Goal: Transaction & Acquisition: Purchase product/service

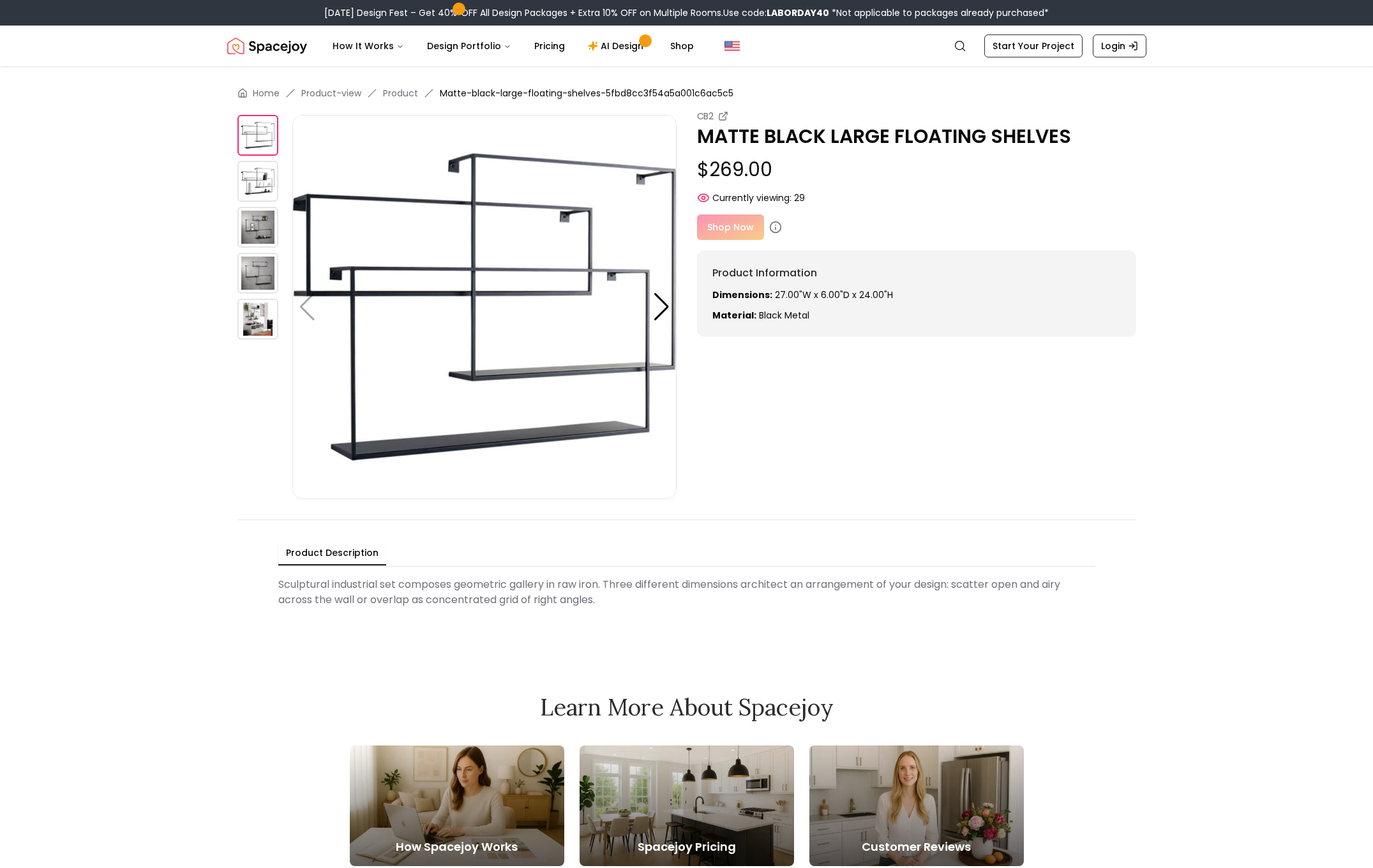
click at [719, 229] on div "Shop Now" at bounding box center [917, 227] width 439 height 26
click at [719, 227] on div "Shop Now" at bounding box center [917, 227] width 439 height 26
click at [772, 231] on icon at bounding box center [775, 227] width 12 height 12
click at [731, 229] on div "Shop Now" at bounding box center [917, 227] width 439 height 26
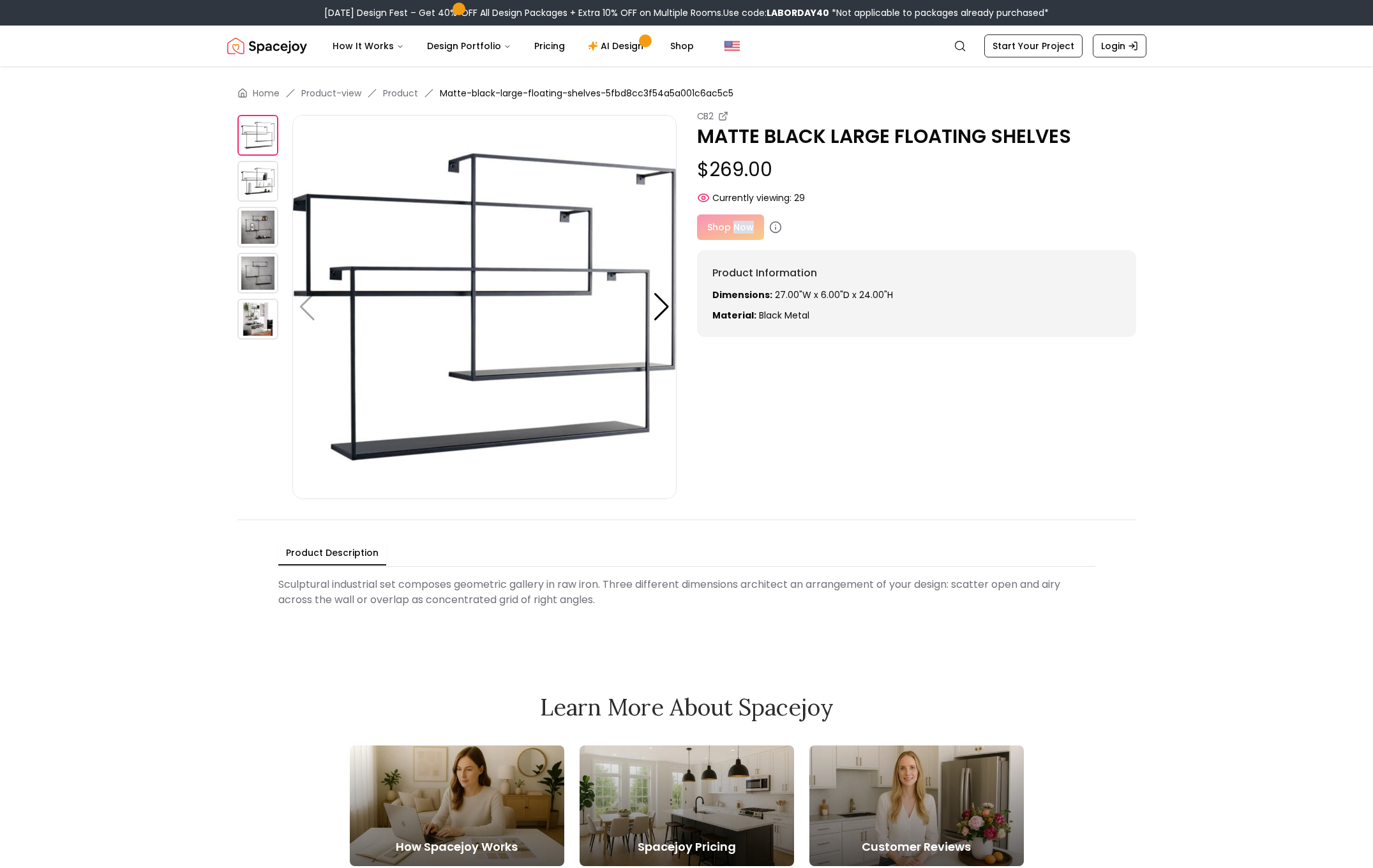
click at [731, 229] on div "Shop Now" at bounding box center [917, 227] width 439 height 26
drag, startPoint x: 732, startPoint y: 217, endPoint x: 706, endPoint y: 221, distance: 26.3
click at [706, 221] on div "Shop Now" at bounding box center [917, 227] width 439 height 26
click at [730, 226] on div "Shop Now" at bounding box center [917, 227] width 439 height 26
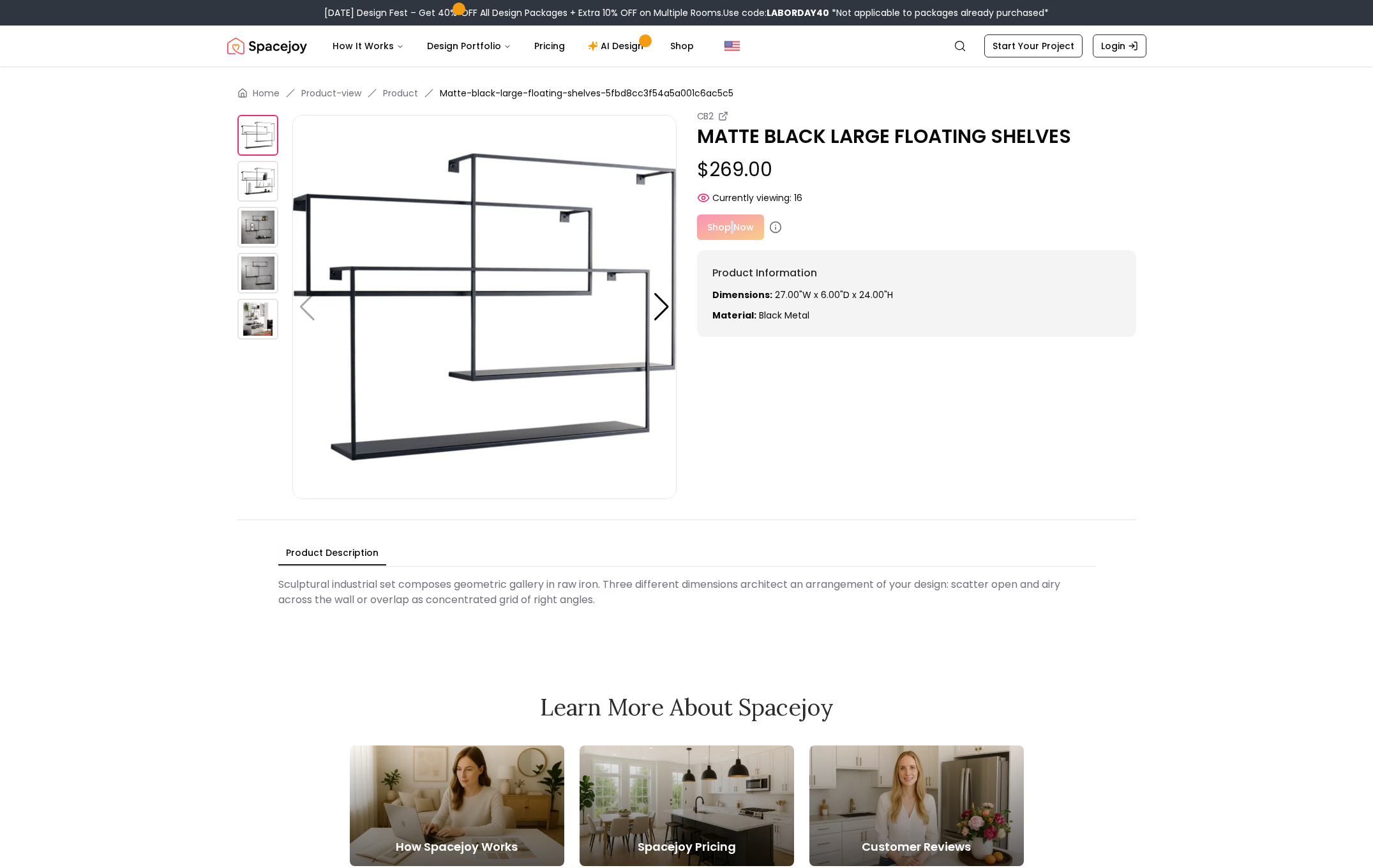
click at [730, 226] on div "Shop Now" at bounding box center [917, 227] width 439 height 26
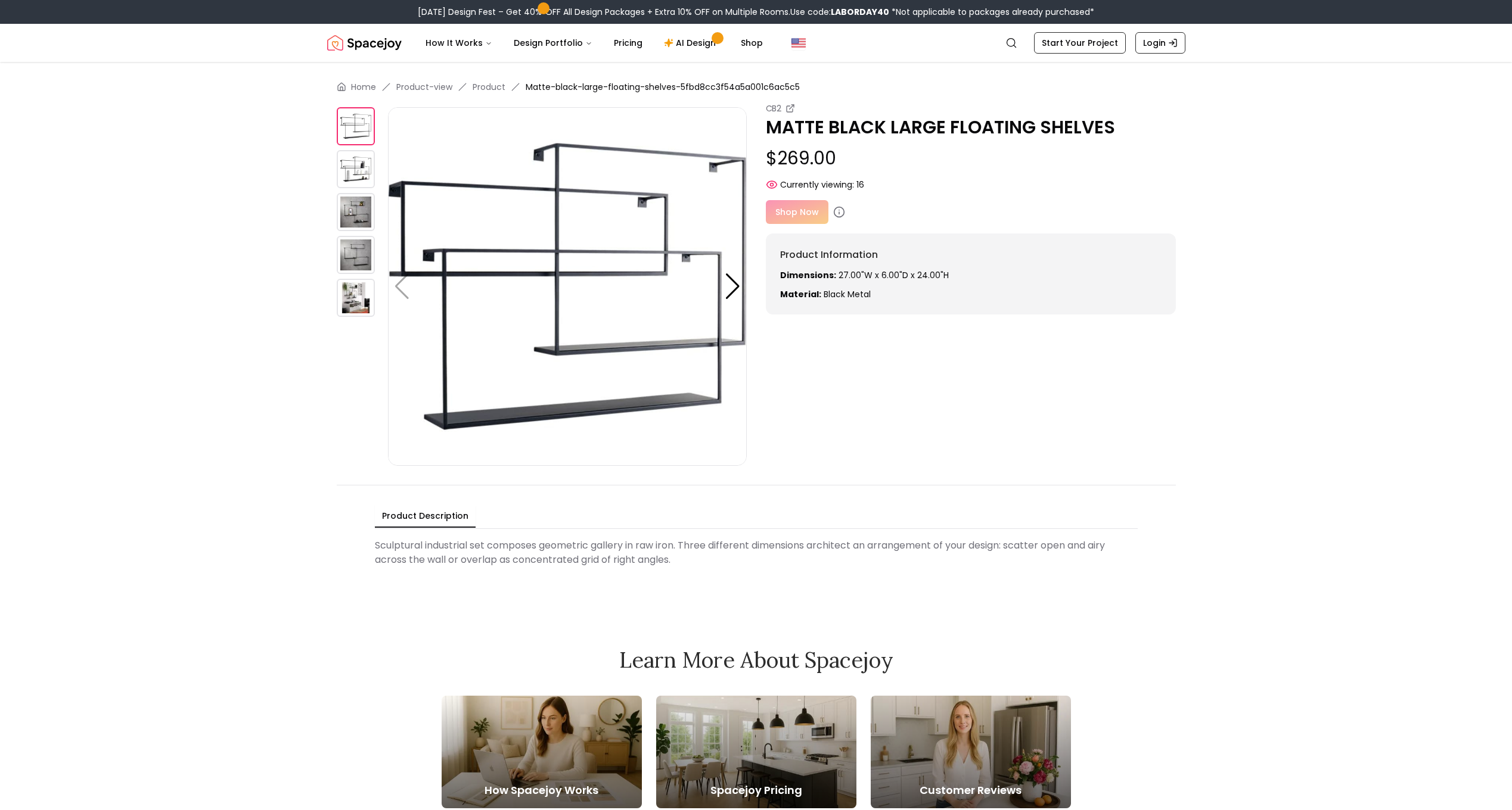
click at [792, 218] on div "Shop Now" at bounding box center [971, 212] width 410 height 24
click at [791, 216] on div "Shop Now" at bounding box center [971, 212] width 410 height 24
